Goal: Task Accomplishment & Management: Use online tool/utility

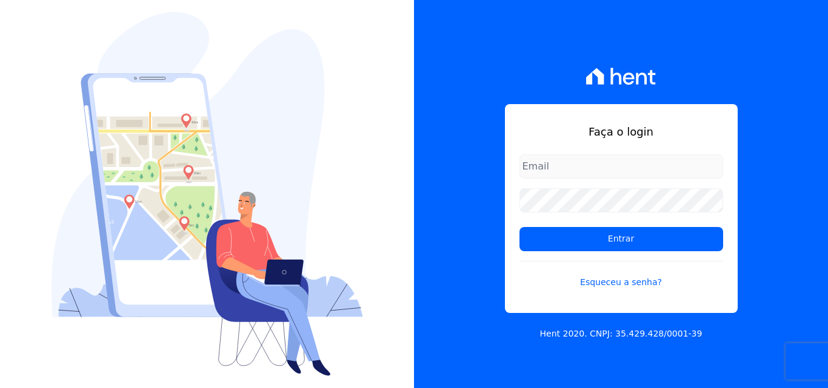
type input "rodrigo.villalva@grupozarin.com.br"
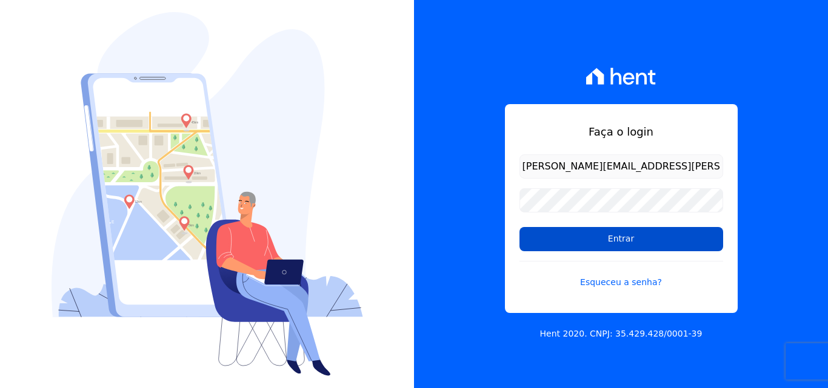
click at [604, 247] on input "Entrar" at bounding box center [621, 239] width 204 height 24
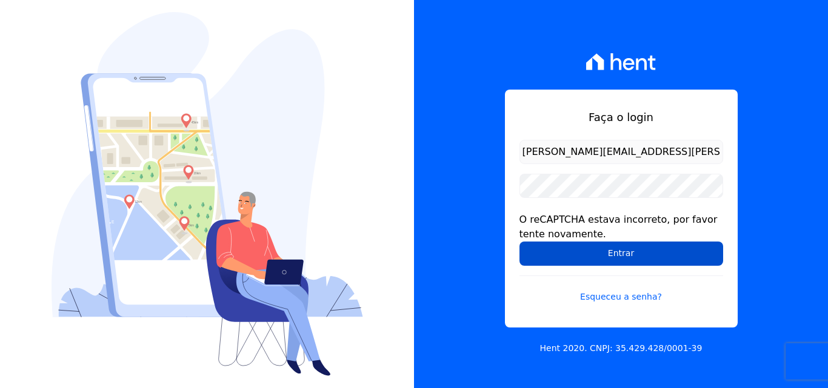
click at [571, 252] on input "Entrar" at bounding box center [621, 254] width 204 height 24
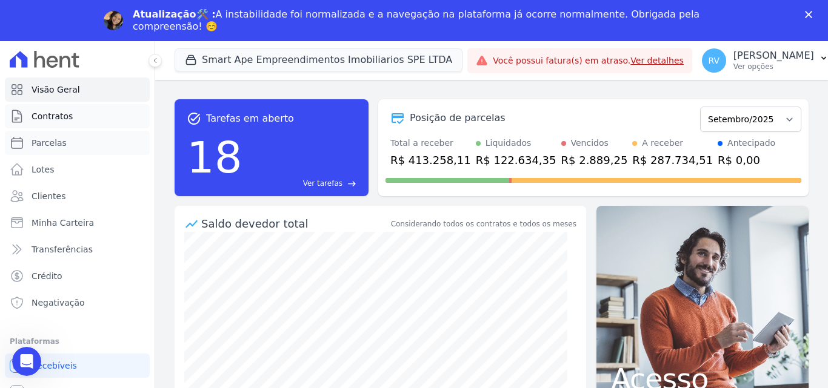
click at [45, 101] on ul "Visão Geral Contratos Parcelas Lotes Clientes Minha Carteira Transferências Cré…" at bounding box center [77, 197] width 145 height 238
click at [56, 141] on span "Parcelas" at bounding box center [49, 143] width 35 height 12
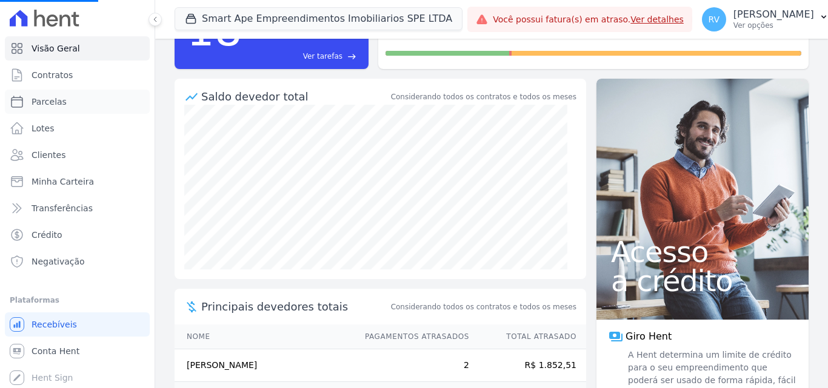
scroll to position [230, 0]
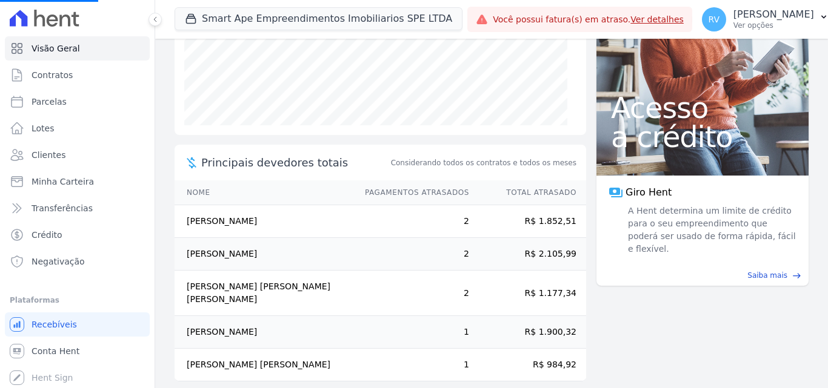
select select
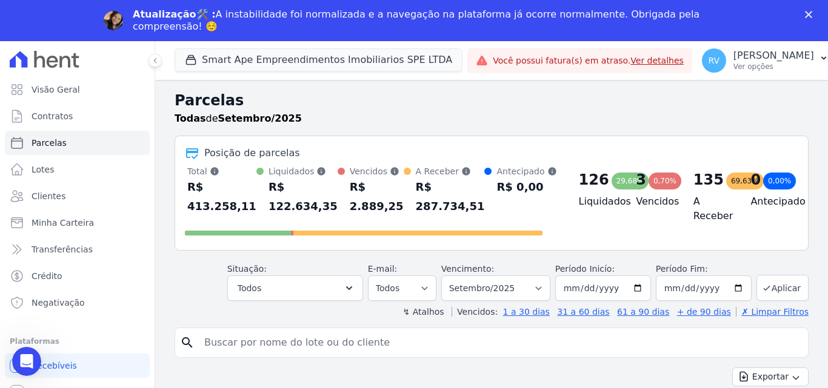
click at [241, 347] on input "search" at bounding box center [500, 343] width 606 height 24
paste input "BRUNO FELICIANO DOS SANTOS"
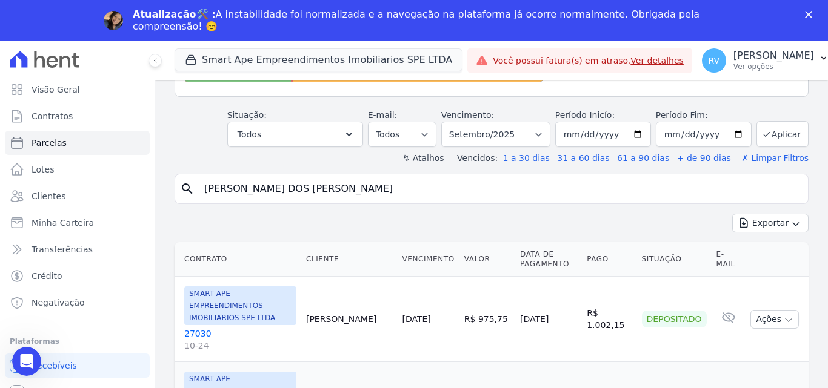
scroll to position [121, 0]
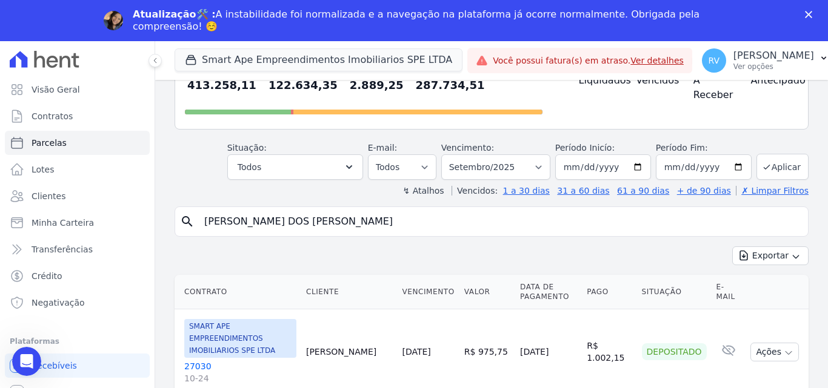
type input "[PERSON_NAME] DOS [PERSON_NAME]"
click at [542, 168] on select "Filtrar por período ──────── Todos os meses Março/2024 Abril/2024 Maio/2024 Jun…" at bounding box center [495, 167] width 109 height 25
select select "10/2025"
click at [449, 155] on select "Filtrar por período ──────── Todos os meses Março/2024 Abril/2024 Maio/2024 Jun…" at bounding box center [495, 167] width 109 height 25
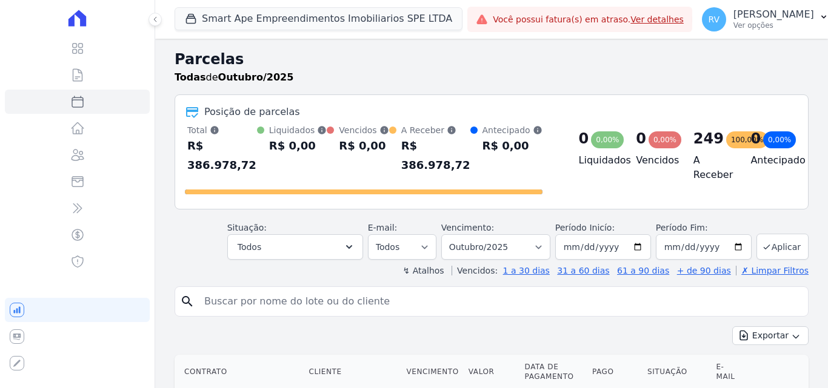
select select
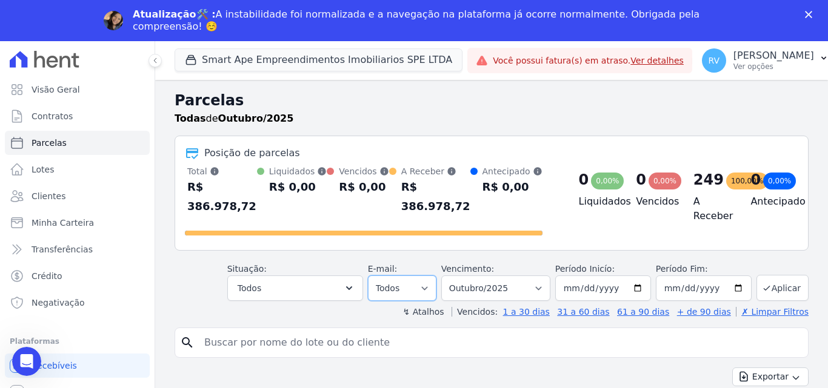
click at [431, 276] on select "Todos Lido Não-lido" at bounding box center [402, 288] width 68 height 25
click at [434, 276] on select "Todos Lido Não-lido" at bounding box center [402, 288] width 68 height 25
click at [637, 276] on input "2025-10-01" at bounding box center [603, 288] width 96 height 25
type input "[DATE]"
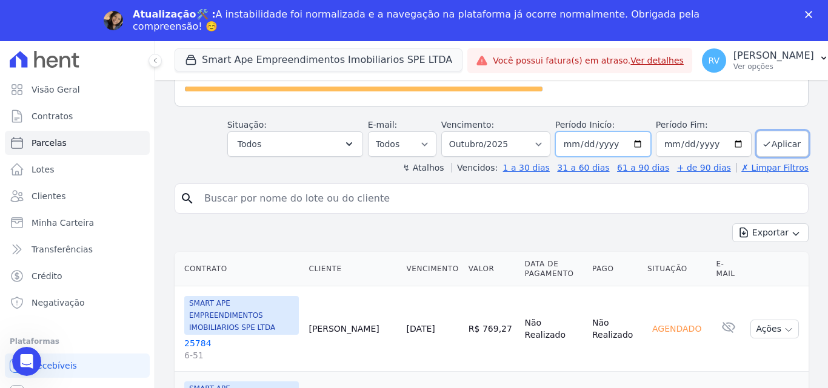
scroll to position [182, 0]
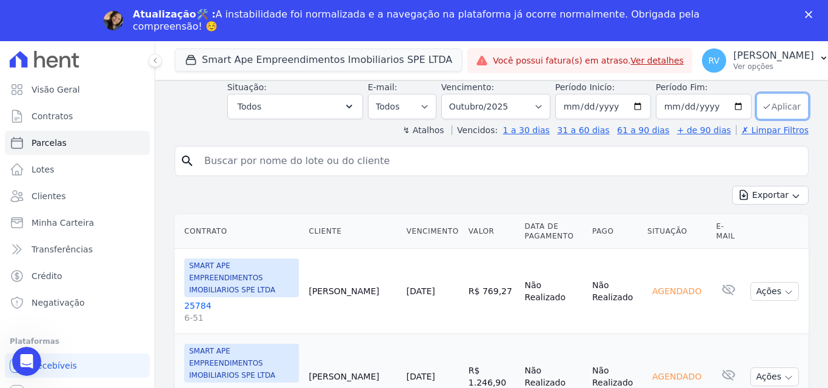
click at [776, 93] on button "Aplicar" at bounding box center [782, 106] width 52 height 26
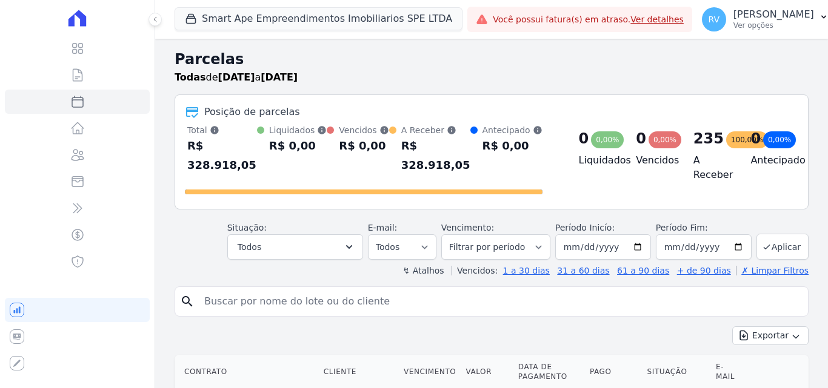
select select
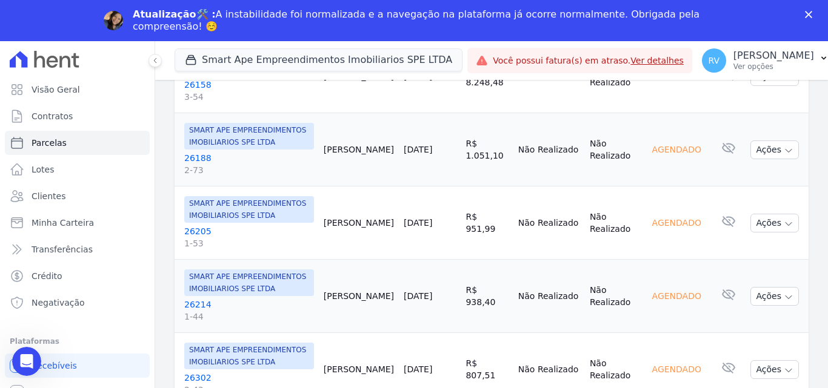
scroll to position [1515, 0]
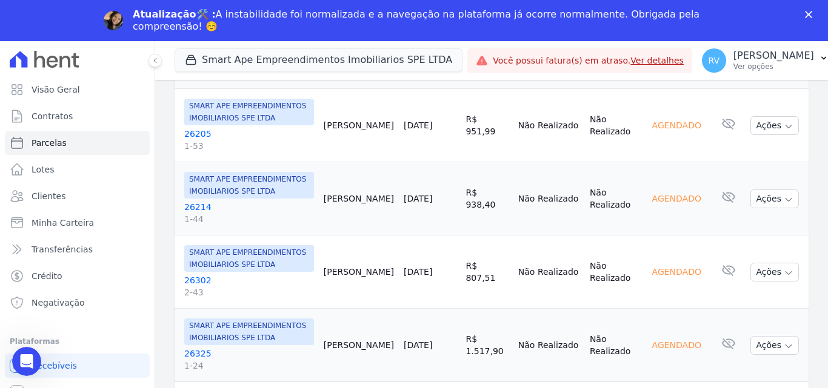
click at [199, 201] on link "26214 1-44" at bounding box center [249, 213] width 130 height 24
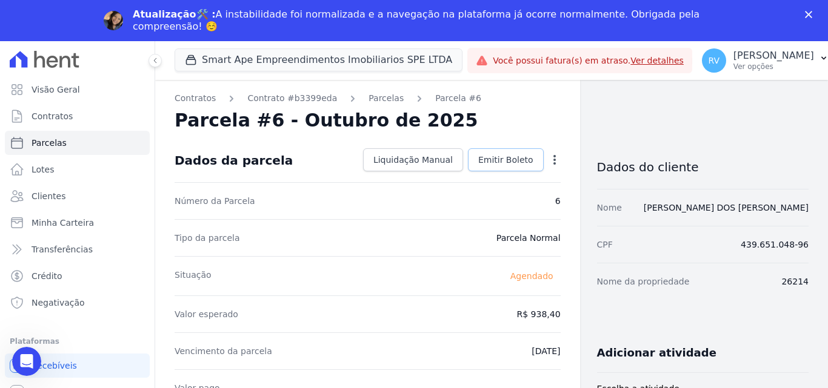
click at [498, 158] on span "Emitir Boleto" at bounding box center [505, 160] width 55 height 12
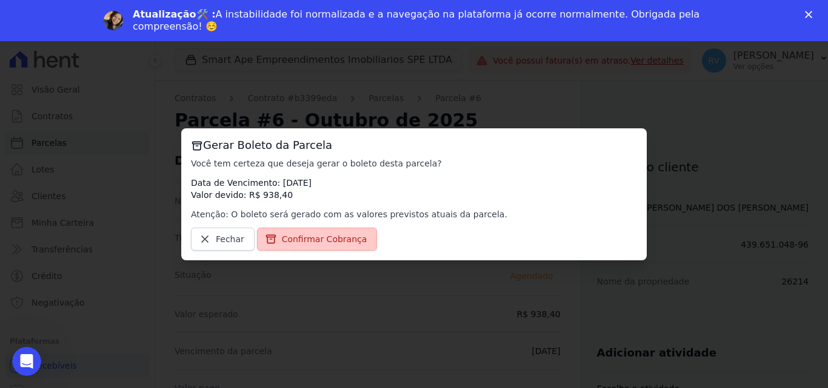
click at [299, 238] on span "Confirmar Cobrança" at bounding box center [324, 239] width 85 height 12
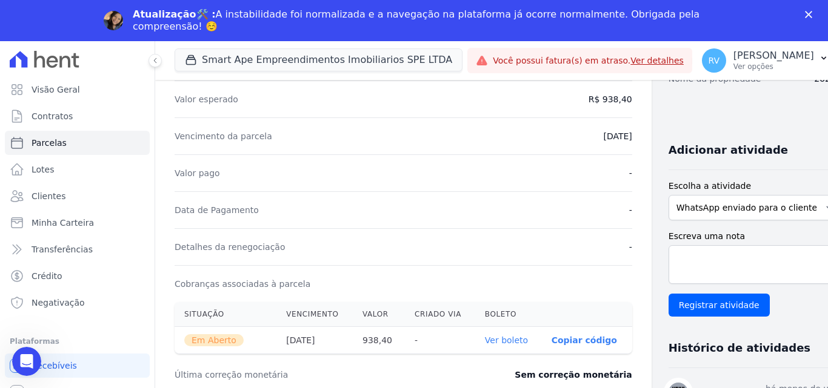
scroll to position [303, 0]
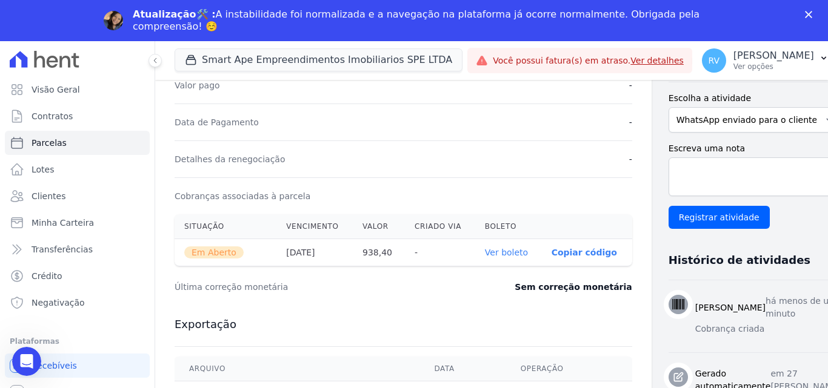
click at [486, 253] on link "Ver boleto" at bounding box center [506, 253] width 43 height 10
